Goal: Task Accomplishment & Management: Manage account settings

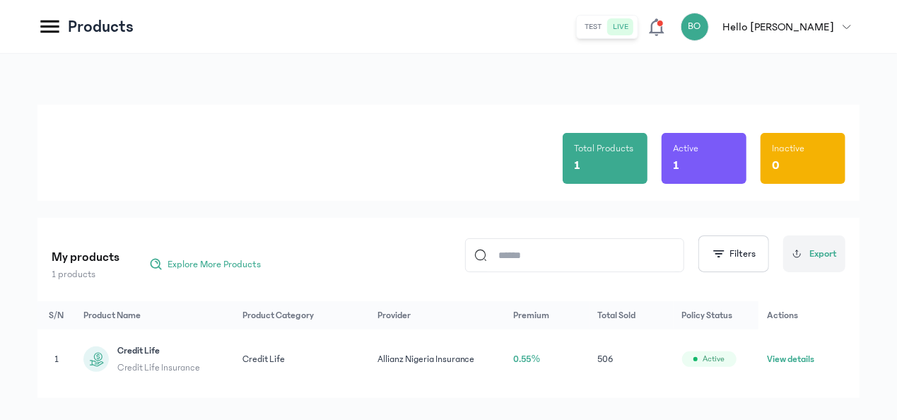
click at [62, 25] on div "Products" at bounding box center [85, 26] width 96 height 25
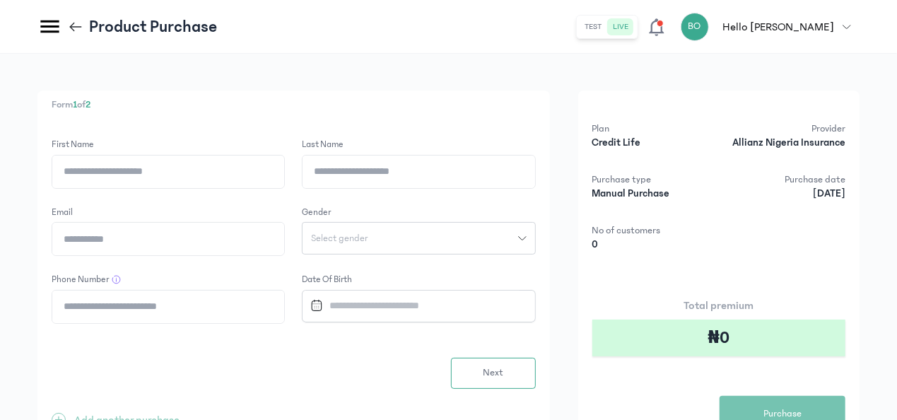
click at [57, 28] on icon at bounding box center [49, 26] width 25 height 25
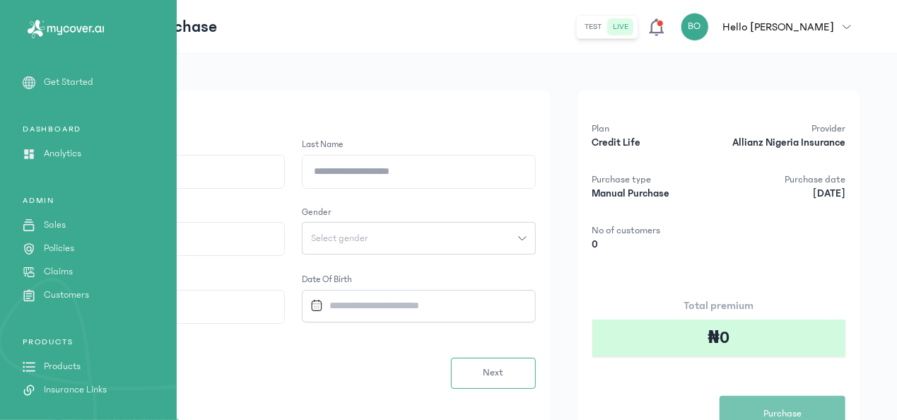
click at [76, 79] on p "Get Started" at bounding box center [68, 82] width 49 height 15
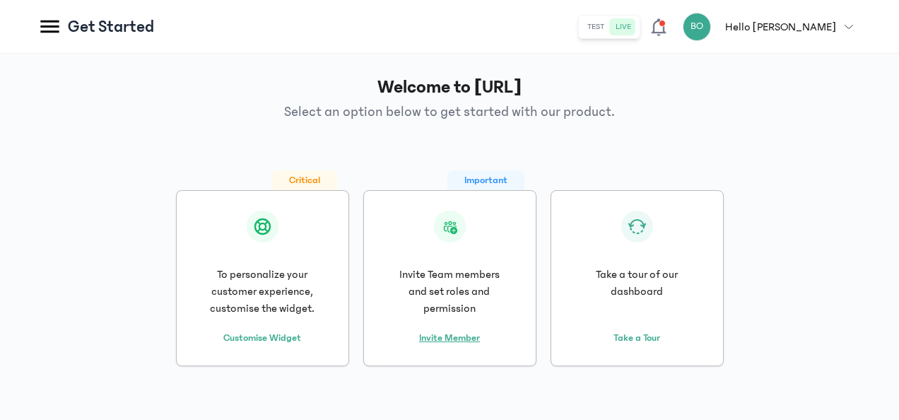
click at [443, 332] on link "Invite Member" at bounding box center [449, 338] width 61 height 15
click at [818, 31] on p "Hello [PERSON_NAME]" at bounding box center [780, 26] width 111 height 17
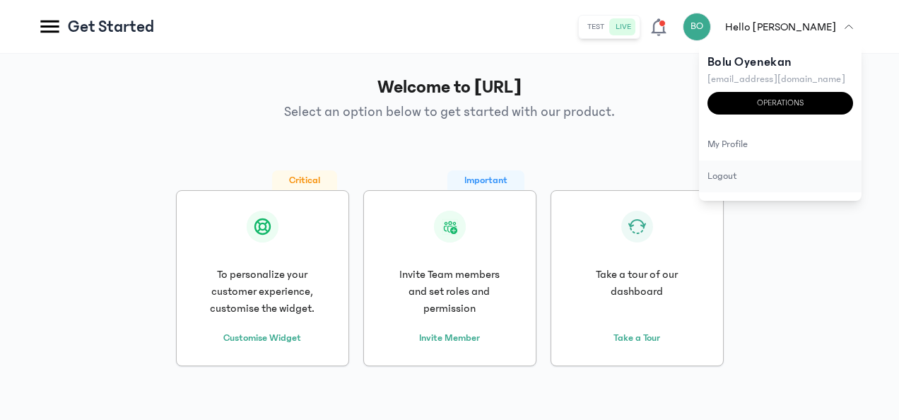
click at [733, 174] on div "logout" at bounding box center [780, 176] width 162 height 32
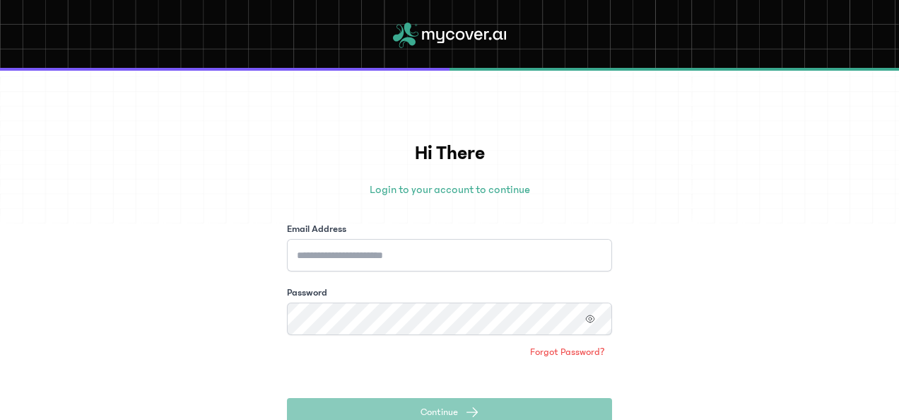
click at [227, 195] on div "Hi There Login to your account to continue Email Address Password Forgot Passwo…" at bounding box center [449, 245] width 899 height 349
